Goal: Transaction & Acquisition: Purchase product/service

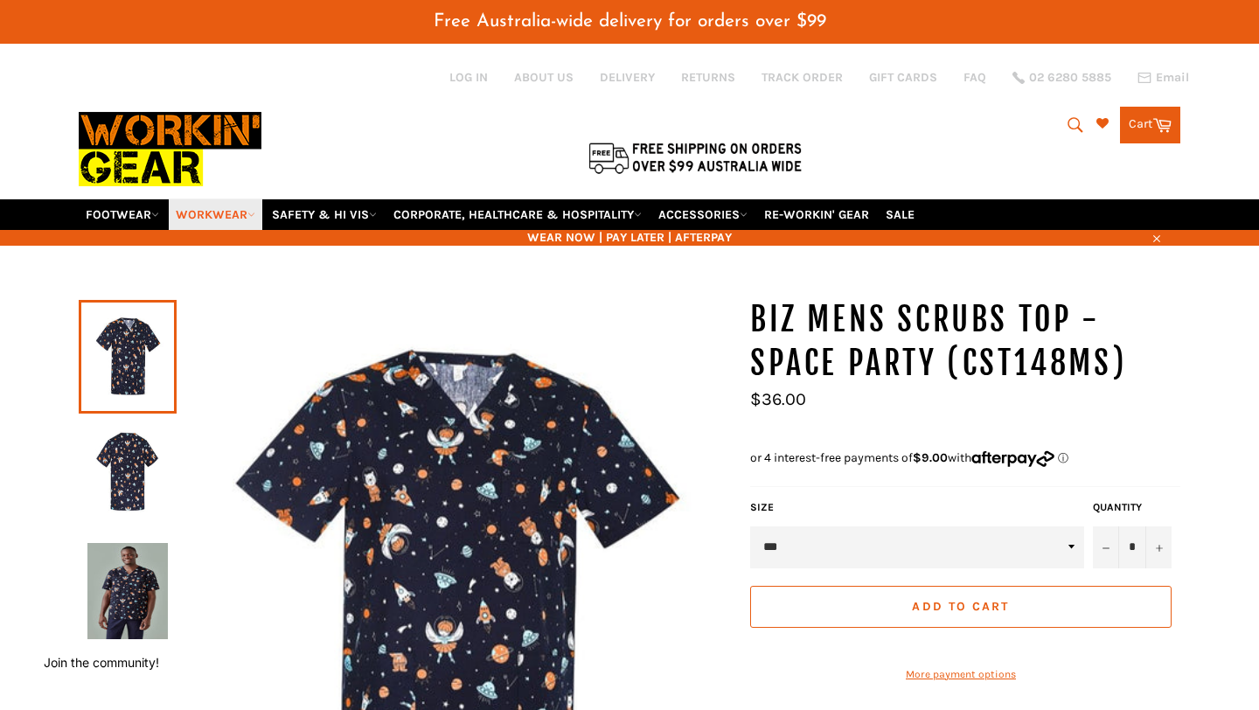
click at [248, 210] on link "WORKWEAR" at bounding box center [216, 214] width 94 height 31
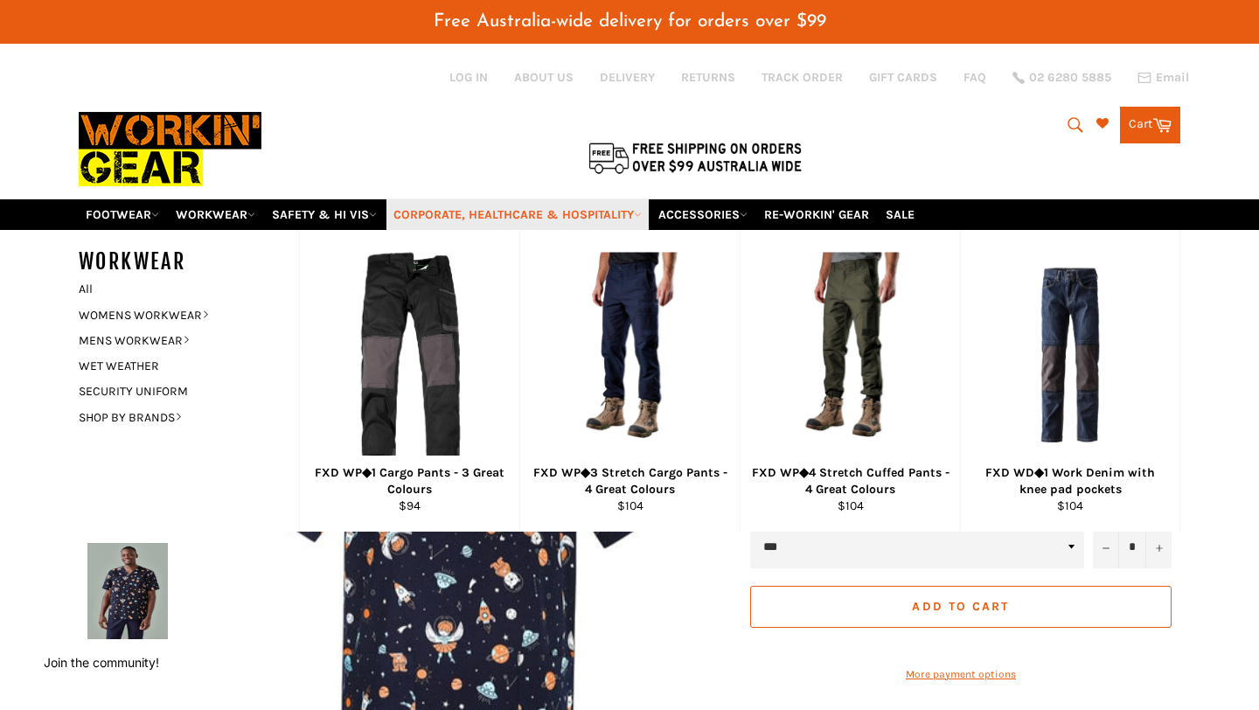
click at [642, 212] on icon at bounding box center [638, 215] width 8 height 8
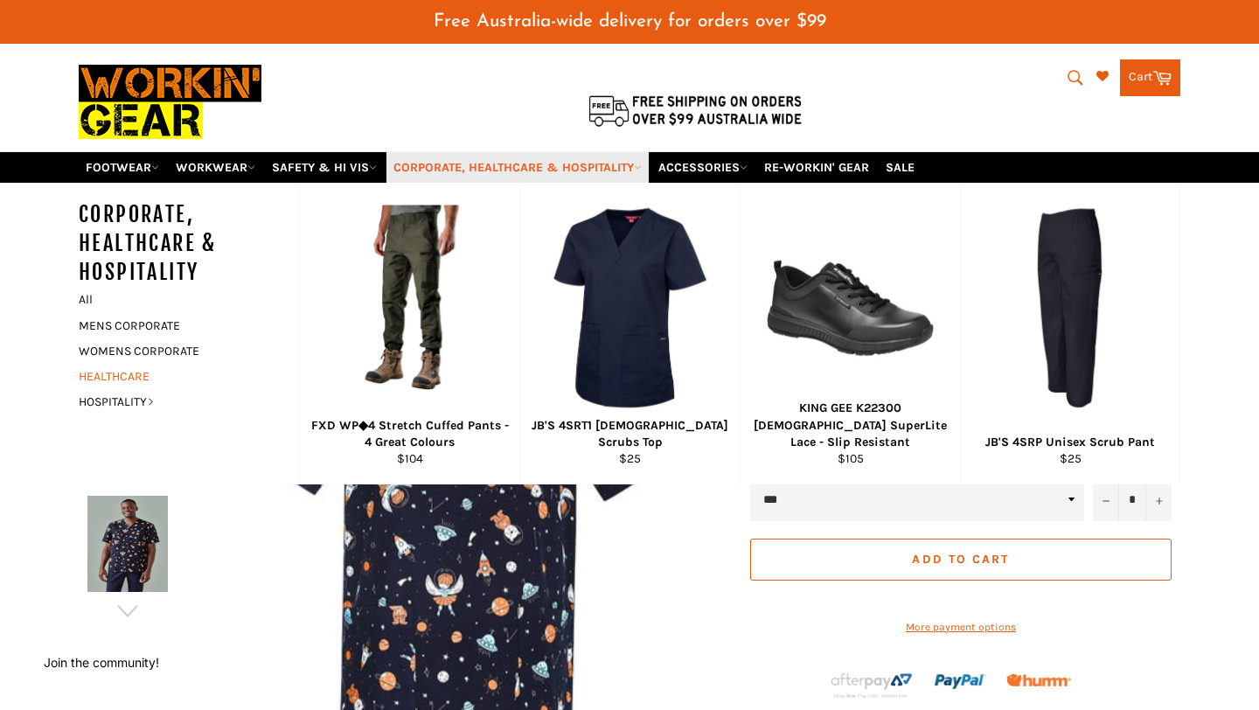
scroll to position [46, 0]
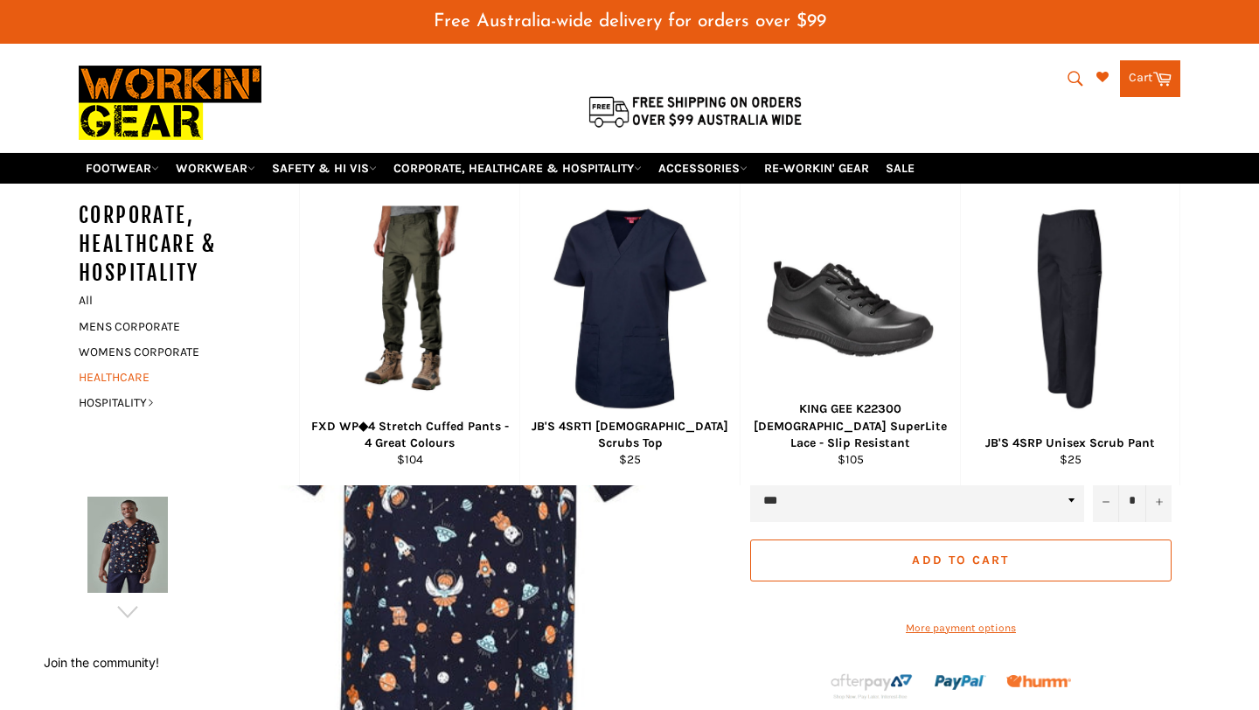
click at [136, 376] on link "HEALTHCARE" at bounding box center [176, 377] width 212 height 25
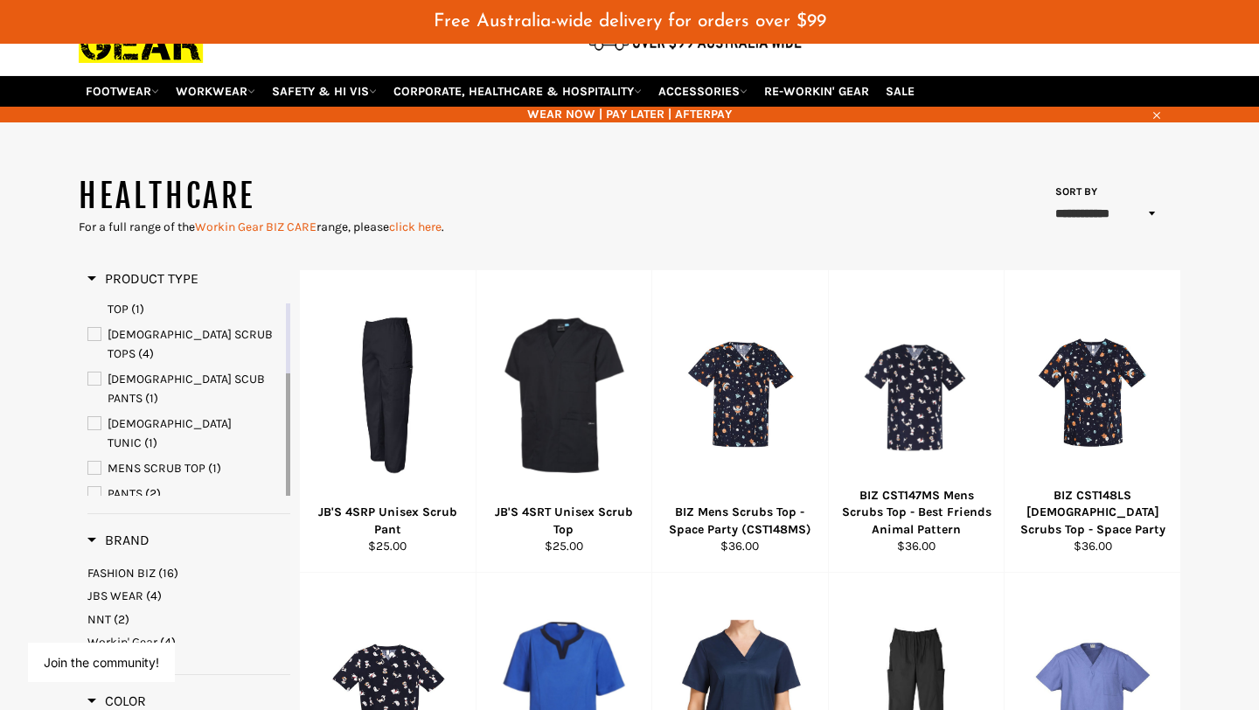
scroll to position [125, 0]
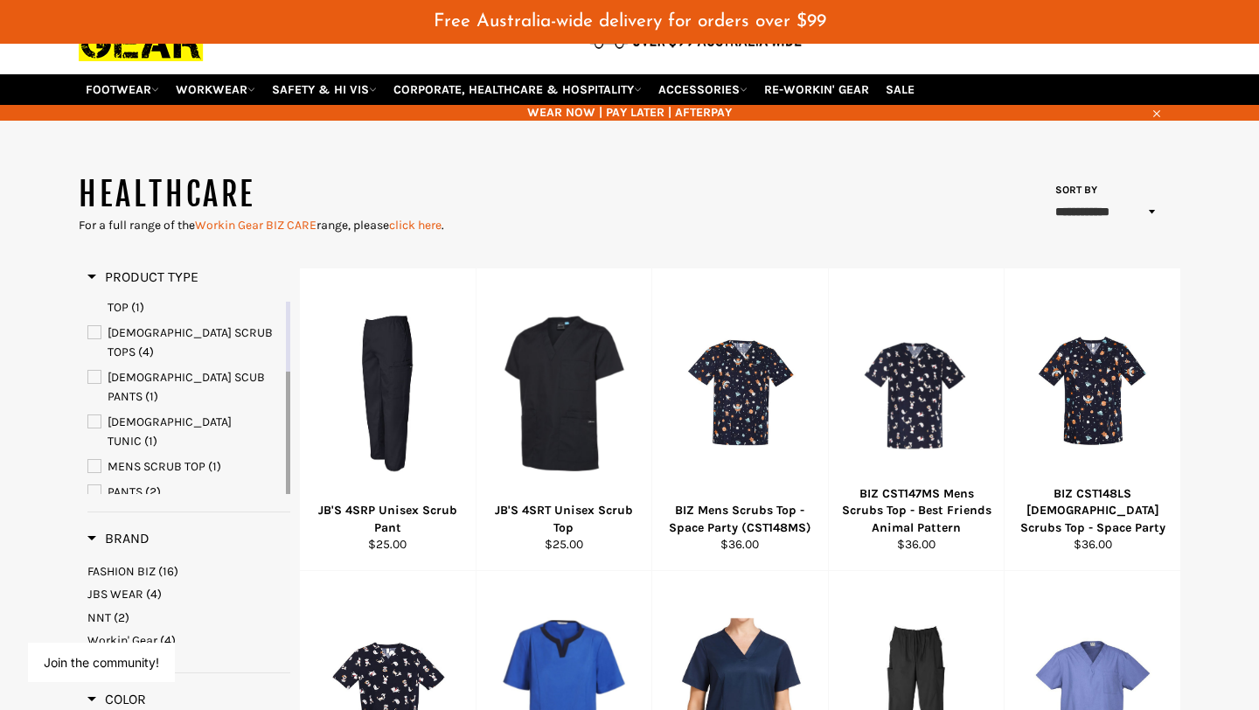
click at [94, 536] on span "SCRUB TOPS" at bounding box center [94, 542] width 12 height 12
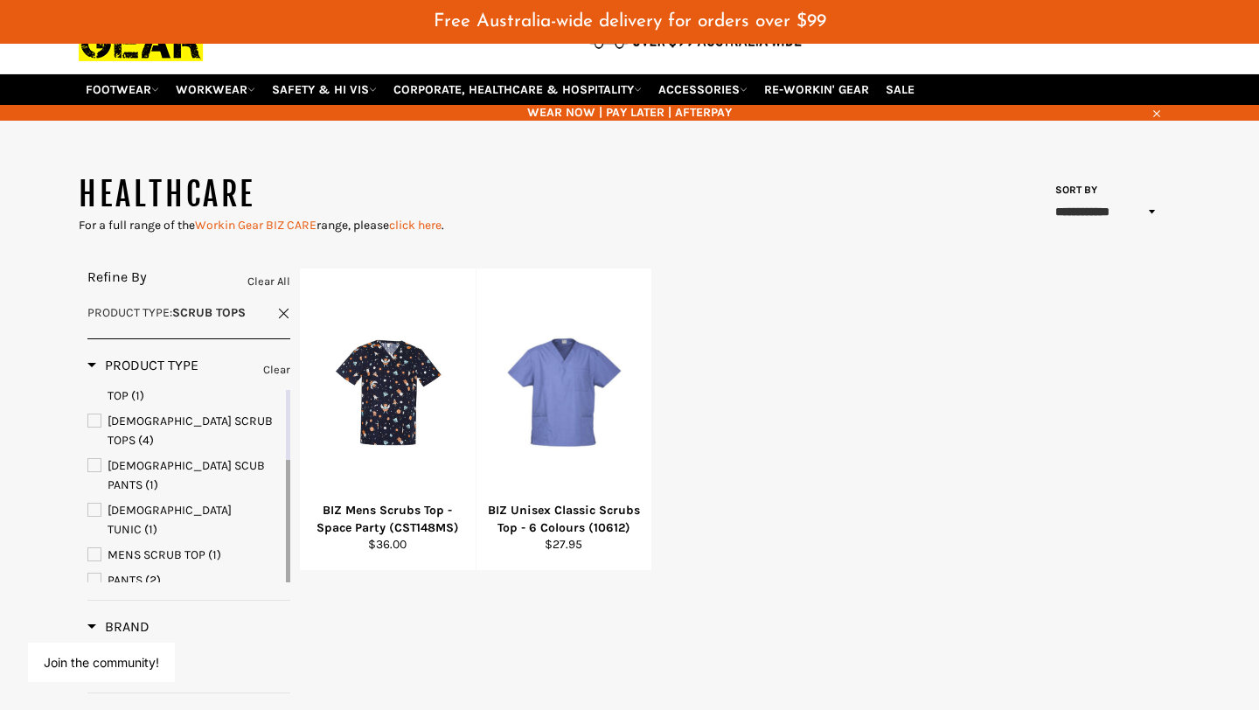
click at [96, 548] on span "MENS SCRUB TOP" at bounding box center [94, 554] width 12 height 12
